Goal: Book appointment/travel/reservation

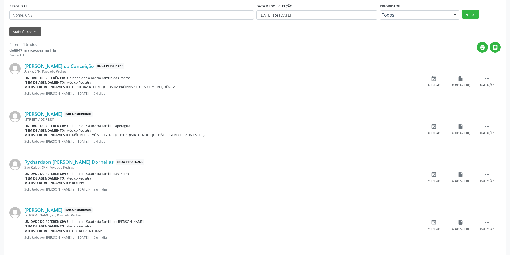
scroll to position [145, 0]
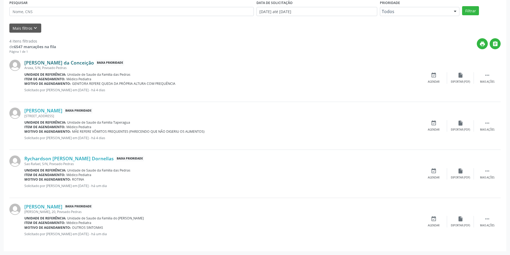
click at [75, 63] on link "[PERSON_NAME] da Conceição" at bounding box center [59, 63] width 70 height 6
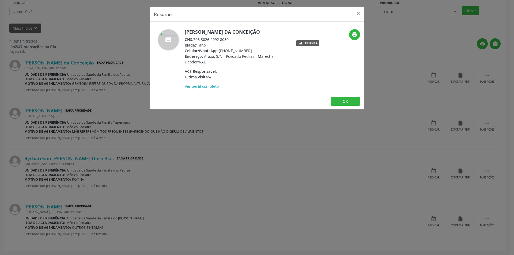
drag, startPoint x: 194, startPoint y: 40, endPoint x: 230, endPoint y: 39, distance: 35.9
click at [230, 39] on div "CNS: 706 3026 2992 8080" at bounding box center [237, 40] width 104 height 6
copy div "706 3026 2992 8080"
click at [344, 100] on button "OK" at bounding box center [345, 101] width 29 height 9
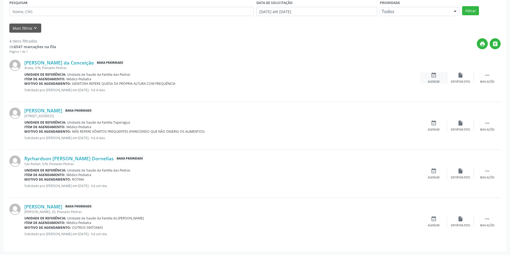
click at [436, 77] on icon "event_available" at bounding box center [434, 75] width 6 height 6
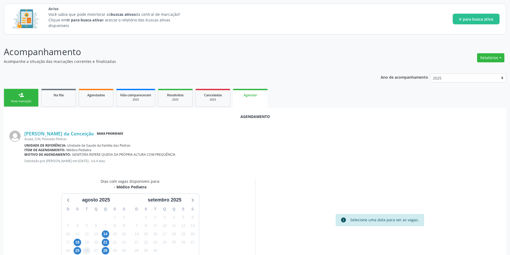
scroll to position [62, 0]
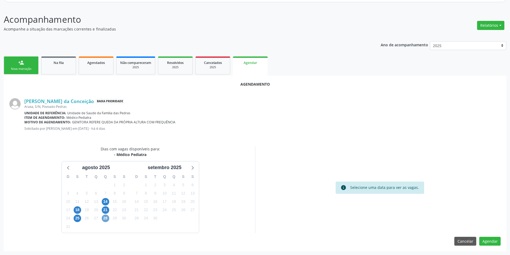
click at [105, 218] on span "28" at bounding box center [105, 218] width 7 height 7
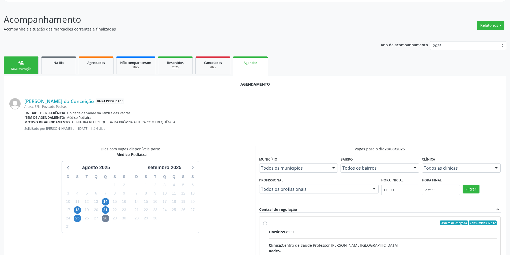
radio input "true"
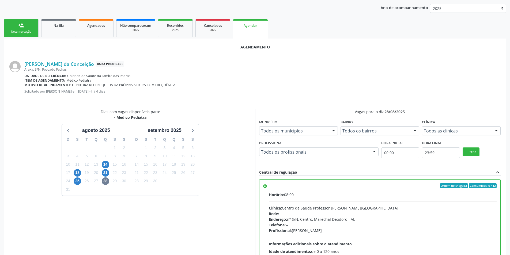
scroll to position [149, 0]
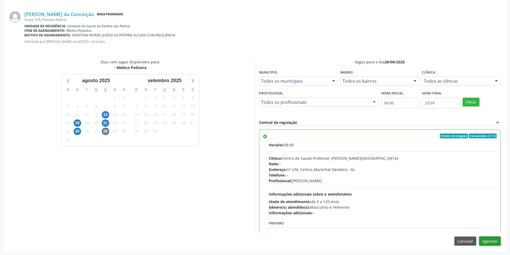
click at [495, 239] on button "Agendar" at bounding box center [489, 241] width 21 height 9
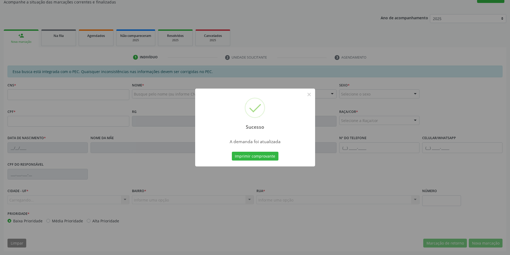
scroll to position [89, 0]
click at [308, 93] on button "×" at bounding box center [309, 94] width 9 height 9
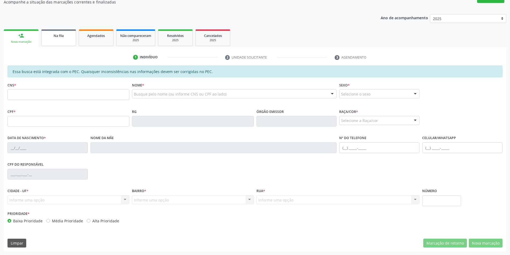
click at [56, 36] on span "Na fila" at bounding box center [59, 35] width 10 height 5
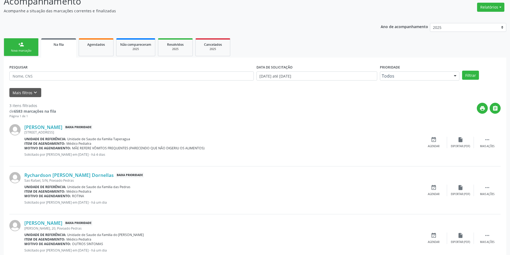
scroll to position [97, 0]
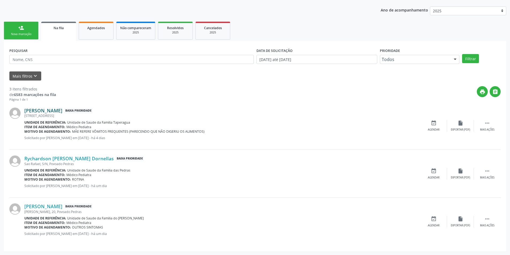
click at [62, 112] on link "[PERSON_NAME]" at bounding box center [43, 111] width 38 height 6
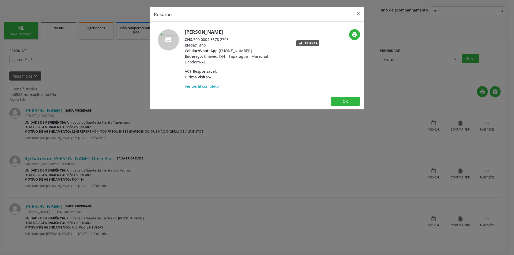
drag, startPoint x: 195, startPoint y: 38, endPoint x: 230, endPoint y: 38, distance: 34.8
click at [230, 38] on div "CNS: 700 0004 8678 2705" at bounding box center [237, 40] width 104 height 6
copy div "700 0004 8678 2705"
click at [341, 97] on button "OK" at bounding box center [345, 101] width 29 height 9
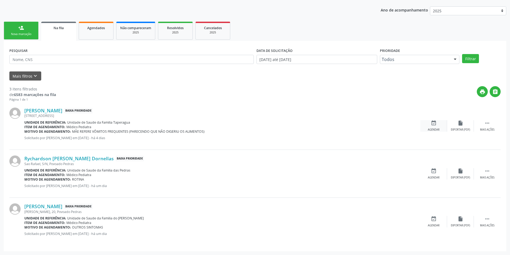
click at [437, 122] on div "event_available Agendar" at bounding box center [433, 126] width 27 height 12
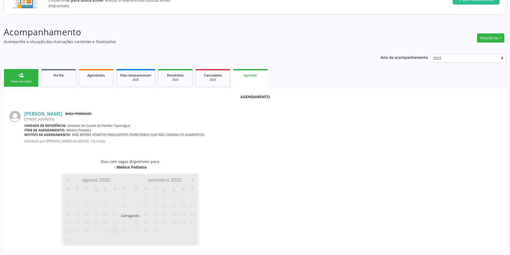
scroll to position [62, 0]
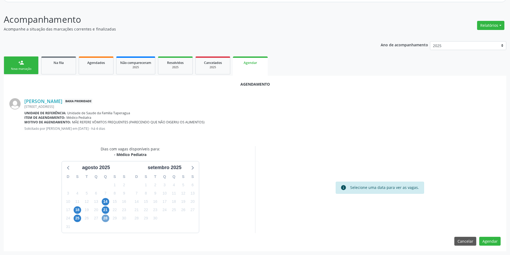
click at [107, 220] on span "28" at bounding box center [105, 218] width 7 height 7
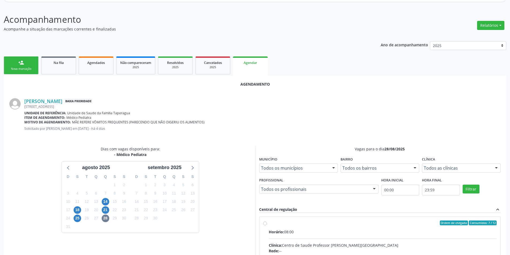
click at [265, 223] on input "Ordem de chegada Consumidos: 7 / 12 Horário: 08:00 Clínica: Centro de Saude Pro…" at bounding box center [265, 223] width 4 height 5
radio input "true"
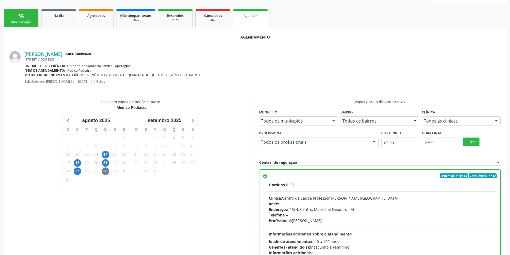
scroll to position [149, 0]
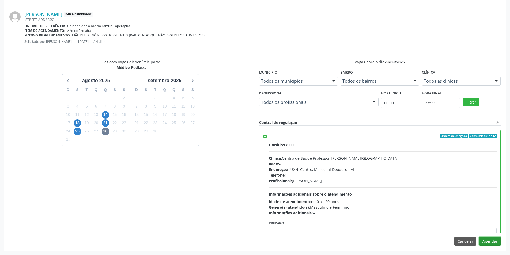
click at [490, 243] on button "Agendar" at bounding box center [489, 241] width 21 height 9
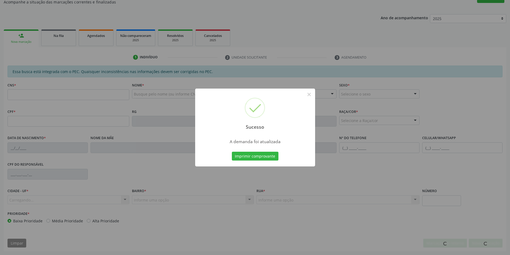
scroll to position [89, 0]
click at [309, 95] on button "×" at bounding box center [309, 94] width 9 height 9
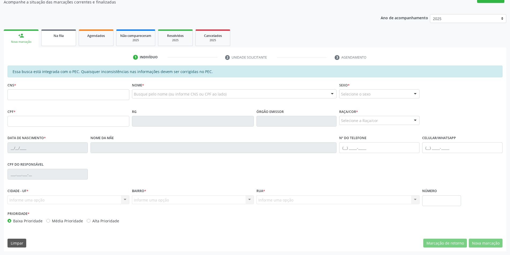
click at [58, 37] on span "Na fila" at bounding box center [59, 35] width 10 height 5
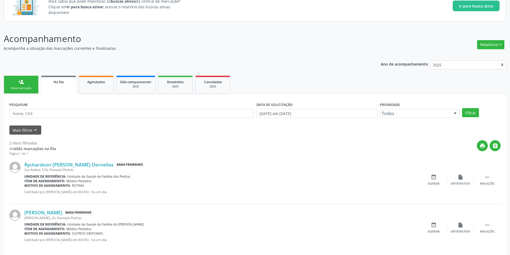
scroll to position [49, 0]
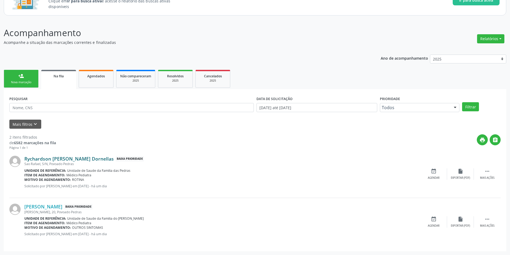
click at [73, 161] on link "Rychardson [PERSON_NAME] Dornellas" at bounding box center [68, 159] width 89 height 6
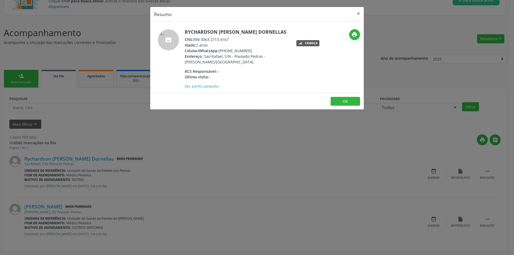
drag, startPoint x: 194, startPoint y: 40, endPoint x: 233, endPoint y: 39, distance: 39.4
click at [233, 39] on div "CNS: 898 0063 2713 4167" at bounding box center [237, 40] width 104 height 6
copy div "898 0063 2713 4167"
click at [343, 102] on button "OK" at bounding box center [345, 101] width 29 height 9
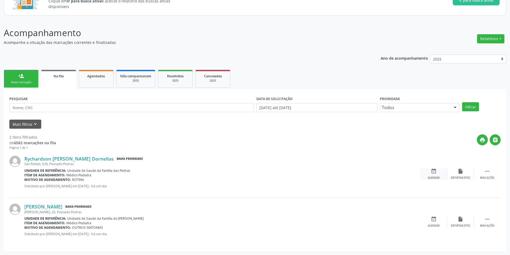
click at [429, 174] on div "event_available Agendar" at bounding box center [433, 174] width 27 height 12
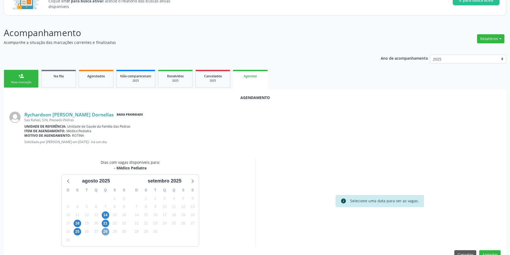
click at [104, 232] on span "28" at bounding box center [105, 231] width 7 height 7
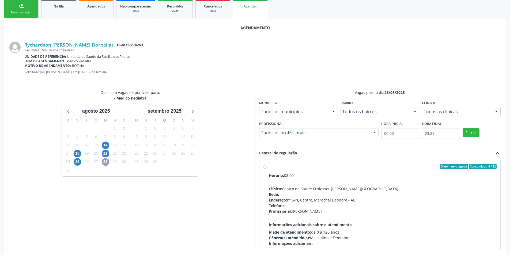
scroll to position [129, 0]
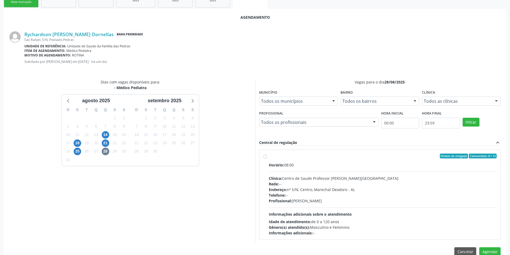
click at [269, 157] on label "Ordem de chegada Consumidos: 8 / 12 Horário: 08:00 Clínica: Centro de Saude Pro…" at bounding box center [383, 195] width 228 height 82
click at [265, 157] on input "Ordem de chegada Consumidos: 8 / 12 Horário: 08:00 Clínica: Centro de Saude Pro…" at bounding box center [265, 156] width 4 height 5
radio input "true"
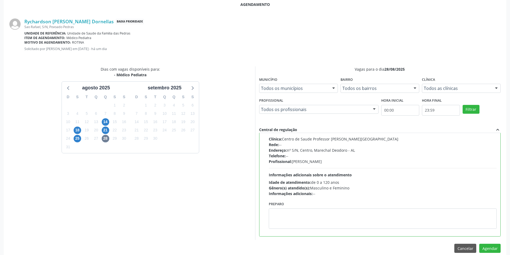
scroll to position [149, 0]
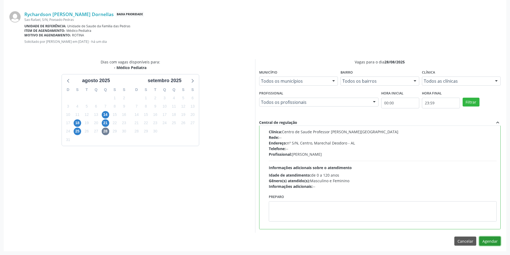
click at [486, 240] on button "Agendar" at bounding box center [489, 241] width 21 height 9
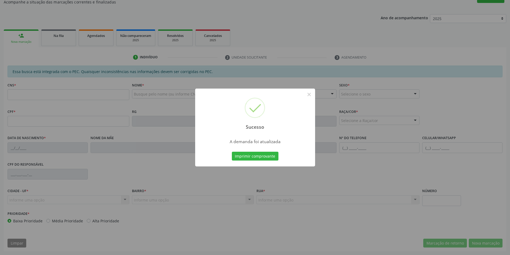
scroll to position [89, 0]
click at [309, 96] on button "×" at bounding box center [309, 94] width 9 height 9
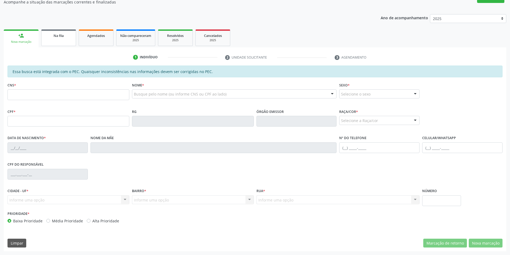
click at [61, 35] on span "Na fila" at bounding box center [59, 35] width 10 height 5
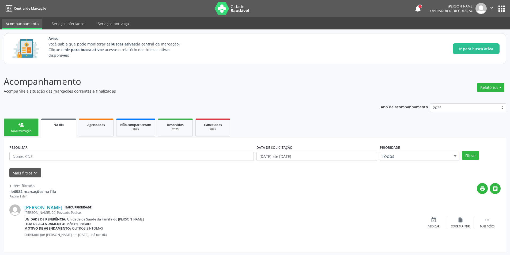
scroll to position [1, 0]
